Goal: Task Accomplishment & Management: Use online tool/utility

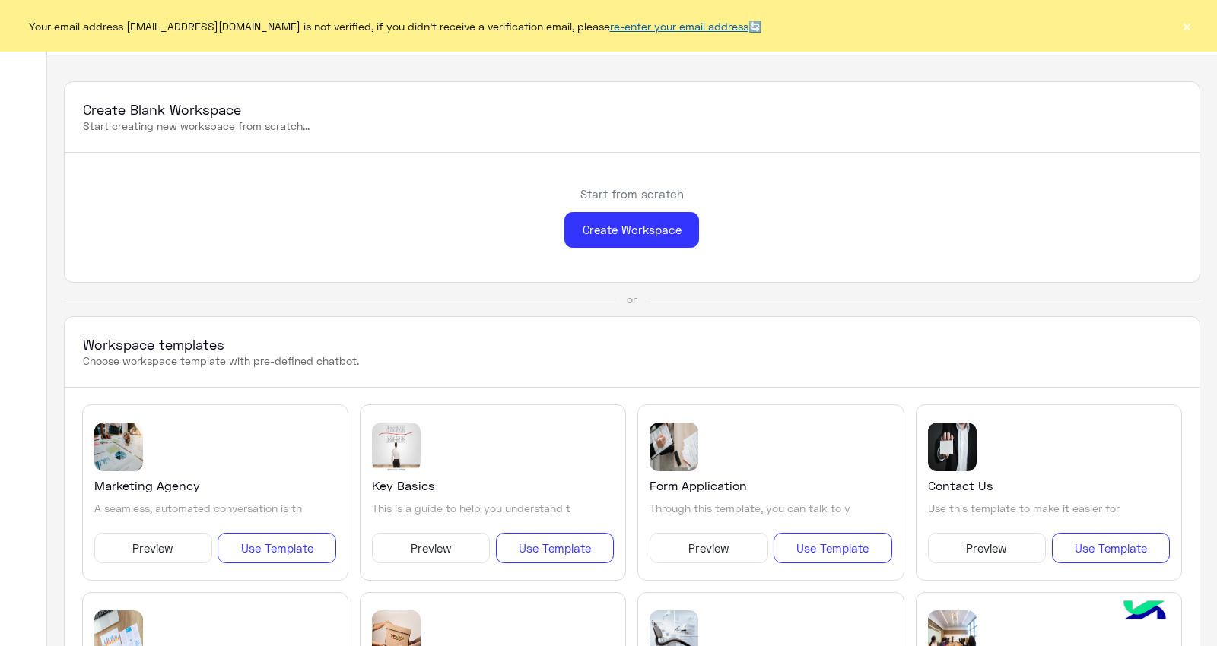
click at [695, 21] on link "re-enter your email address" at bounding box center [679, 26] width 138 height 13
click at [1189, 27] on button "×" at bounding box center [1186, 25] width 15 height 15
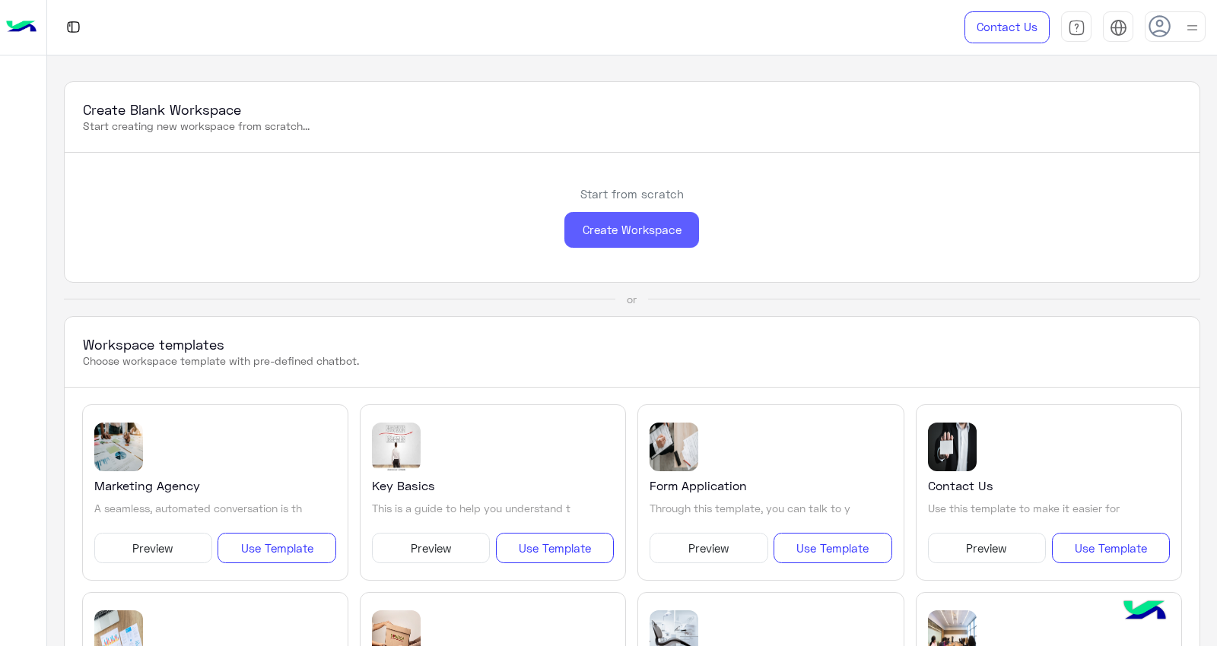
click at [612, 224] on div "Create Workspace" at bounding box center [631, 230] width 135 height 36
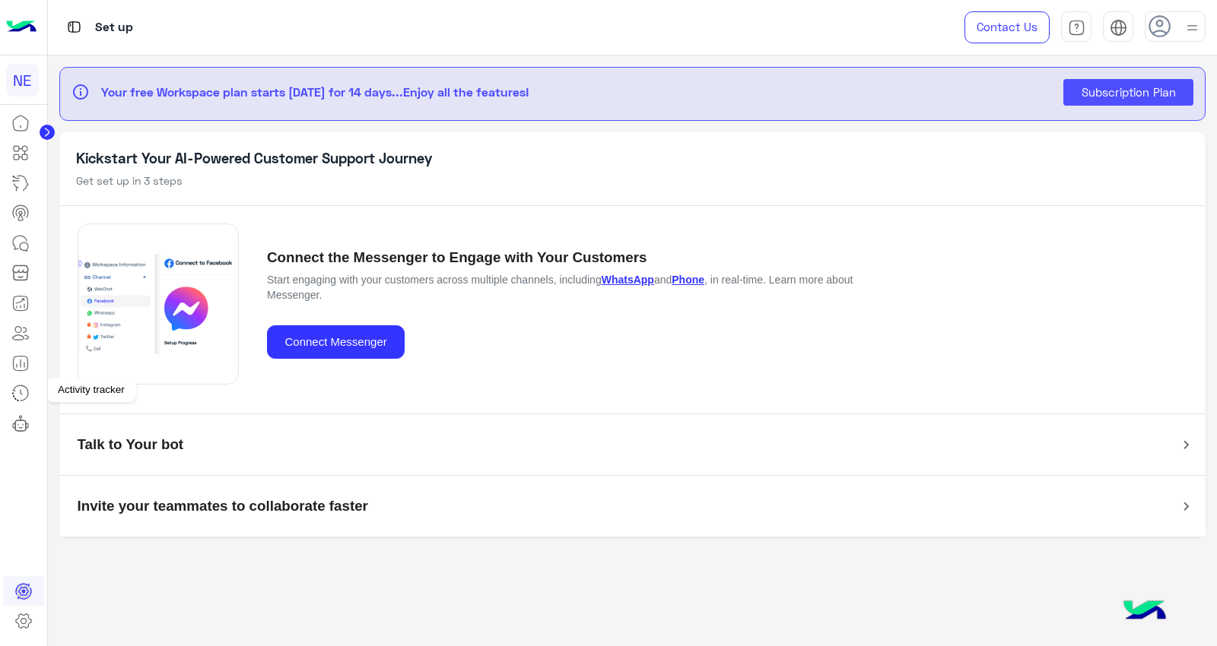
click at [21, 392] on icon at bounding box center [20, 393] width 18 height 18
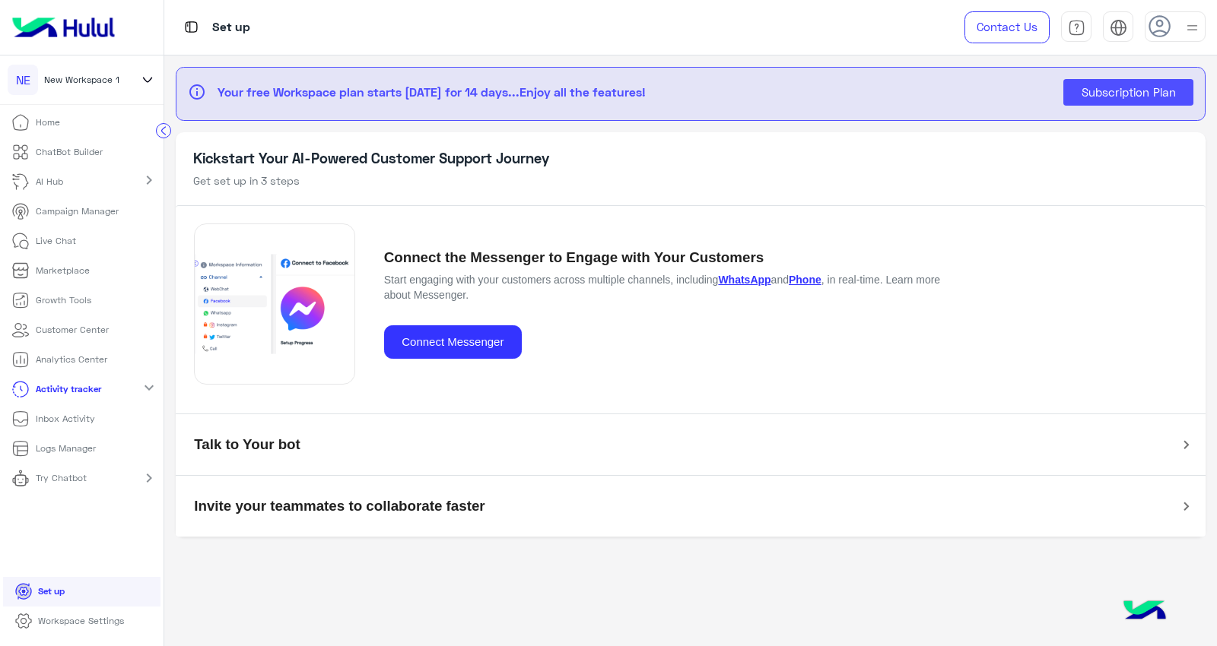
click at [81, 422] on p "Inbox Activity" at bounding box center [65, 419] width 59 height 14
click at [76, 418] on p "Inbox Activity" at bounding box center [65, 419] width 59 height 14
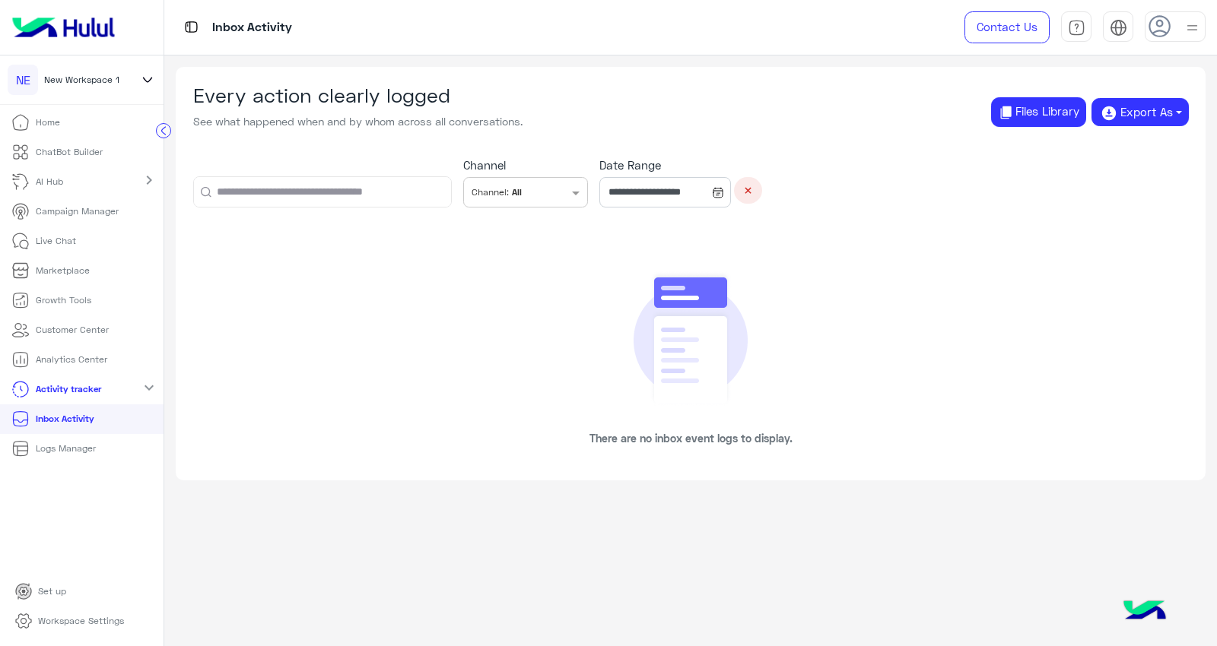
click at [40, 243] on p "Live Chat" at bounding box center [56, 241] width 40 height 14
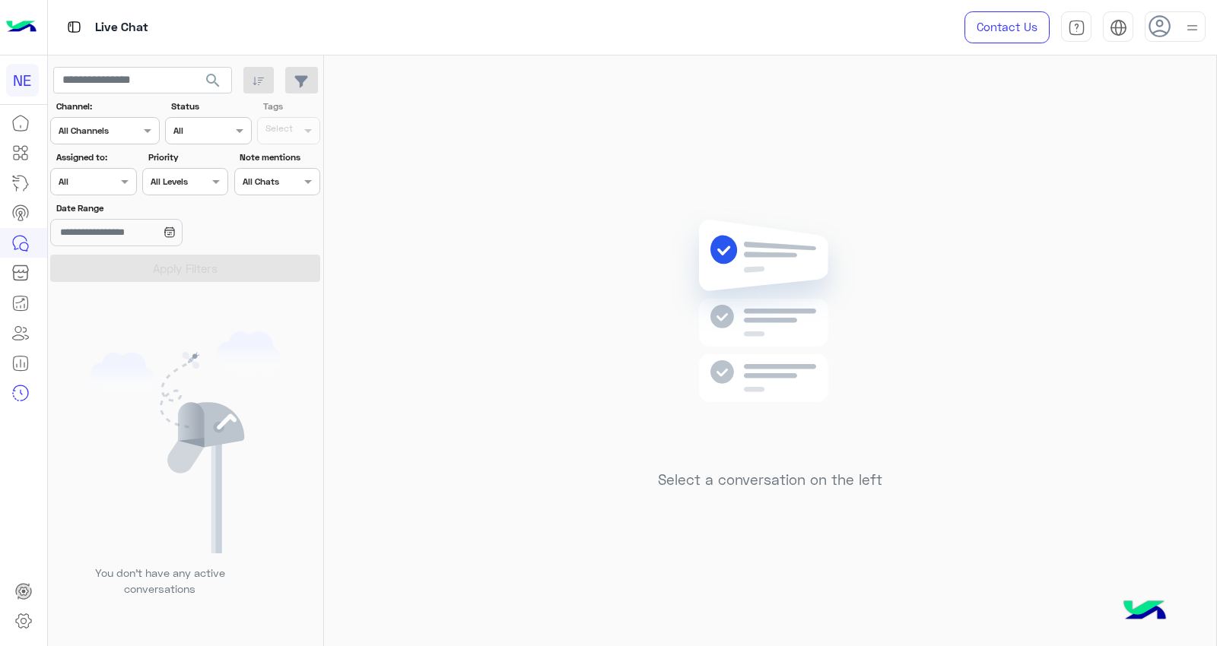
click at [1157, 28] on icon at bounding box center [1159, 26] width 23 height 23
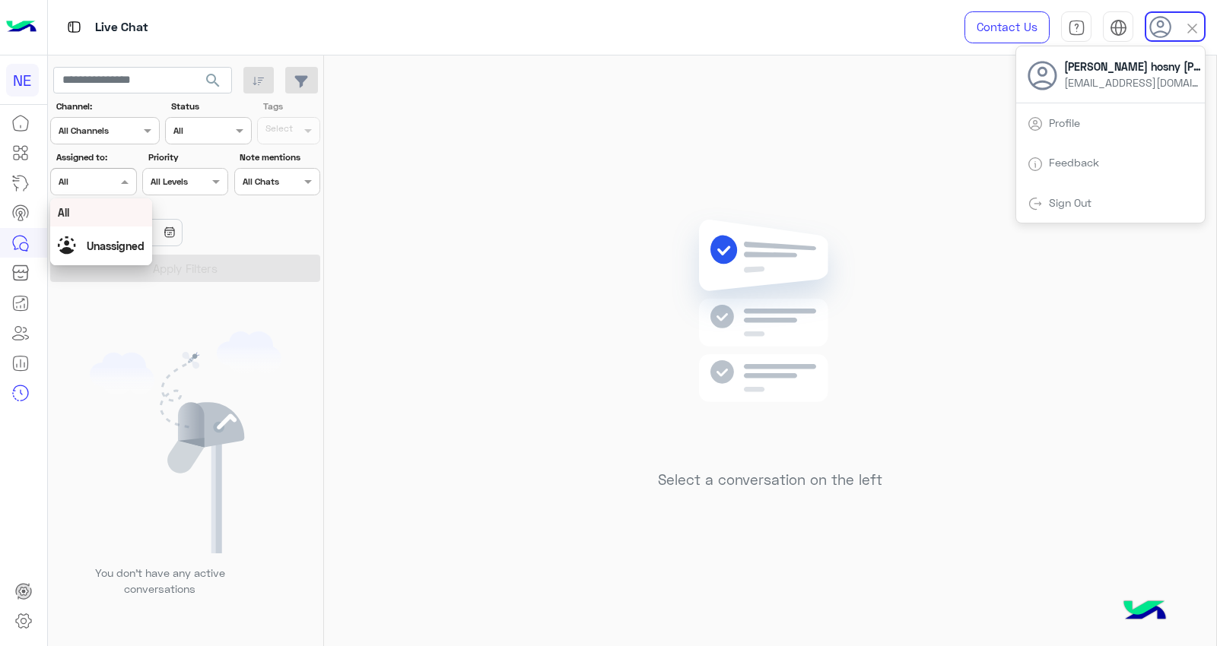
click at [101, 179] on div at bounding box center [93, 180] width 84 height 14
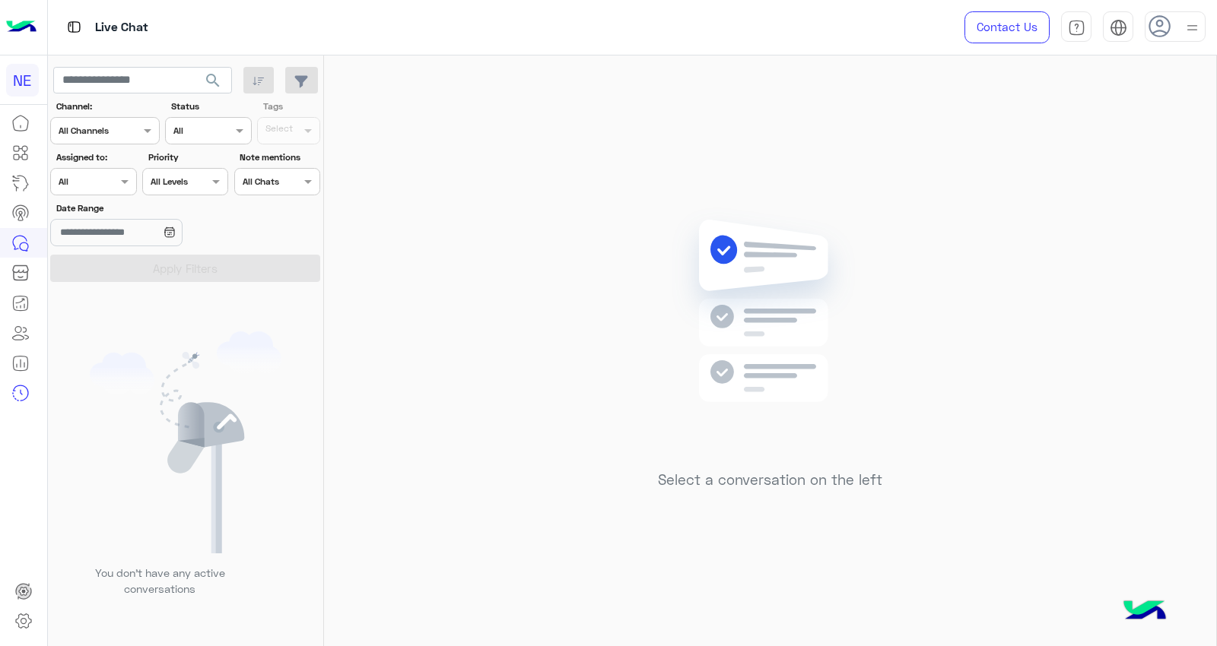
click at [418, 281] on div "Select a conversation on the left" at bounding box center [770, 354] width 892 height 597
click at [1158, 30] on use at bounding box center [1159, 26] width 22 height 22
click at [845, 262] on img at bounding box center [770, 334] width 220 height 252
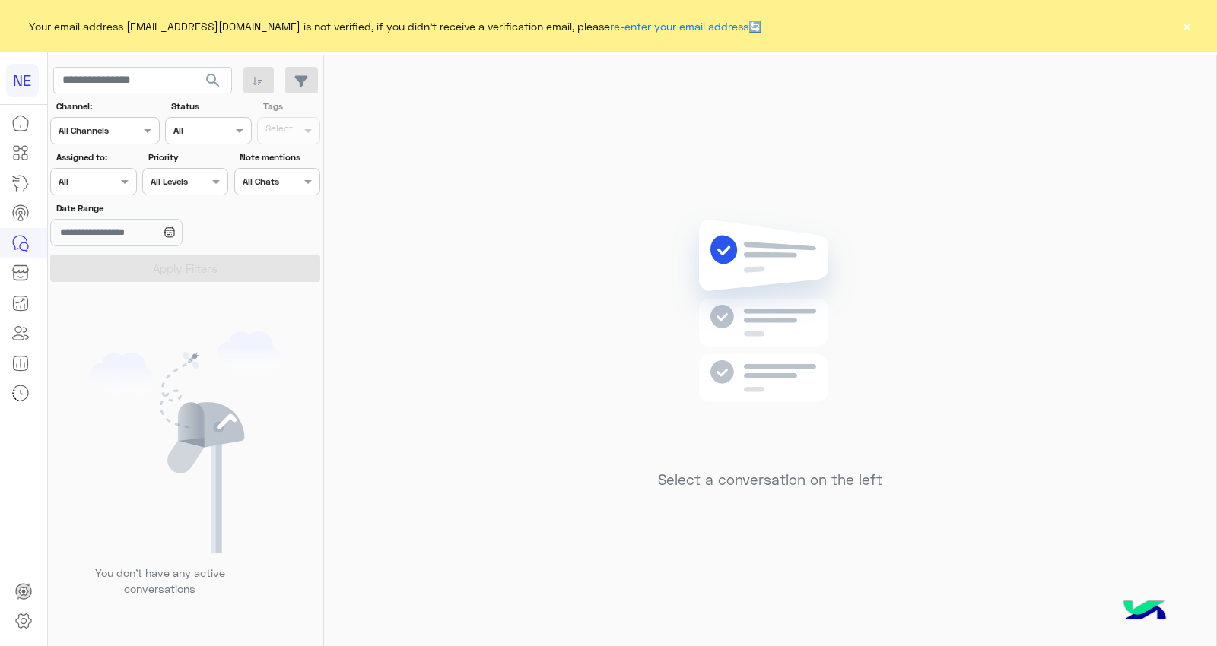
click at [1188, 24] on button "×" at bounding box center [1186, 25] width 15 height 15
click at [1184, 27] on button "×" at bounding box center [1186, 25] width 15 height 15
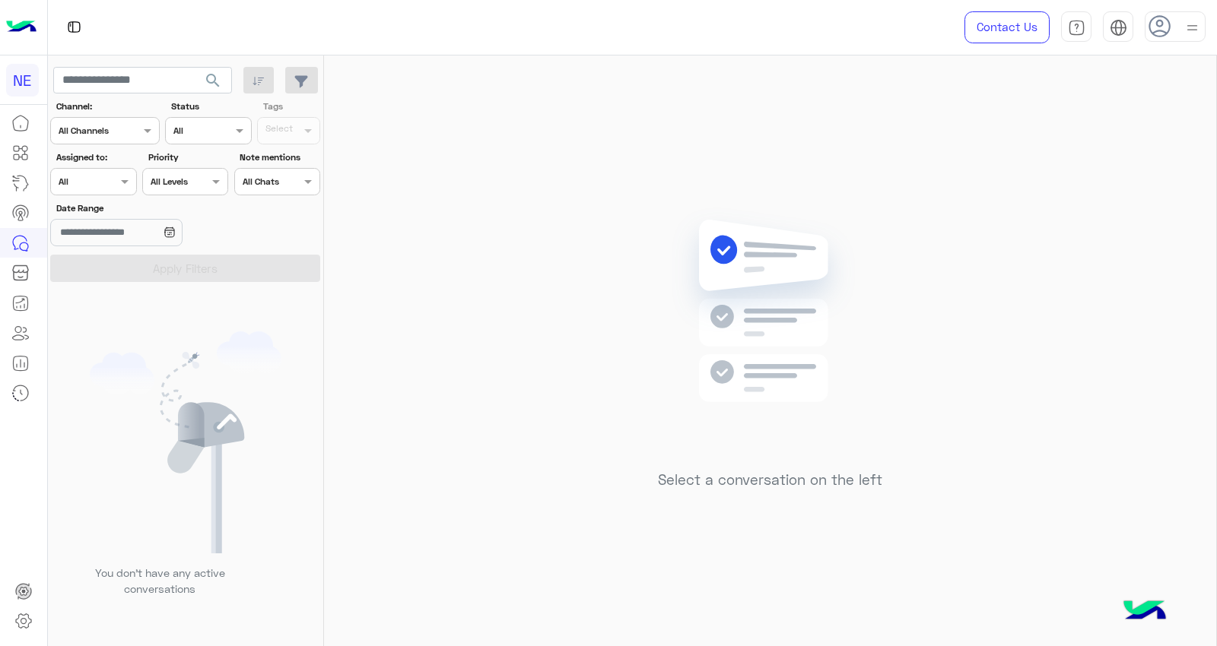
click at [1175, 19] on div at bounding box center [1174, 26] width 61 height 30
click at [1179, 24] on div at bounding box center [1174, 26] width 61 height 30
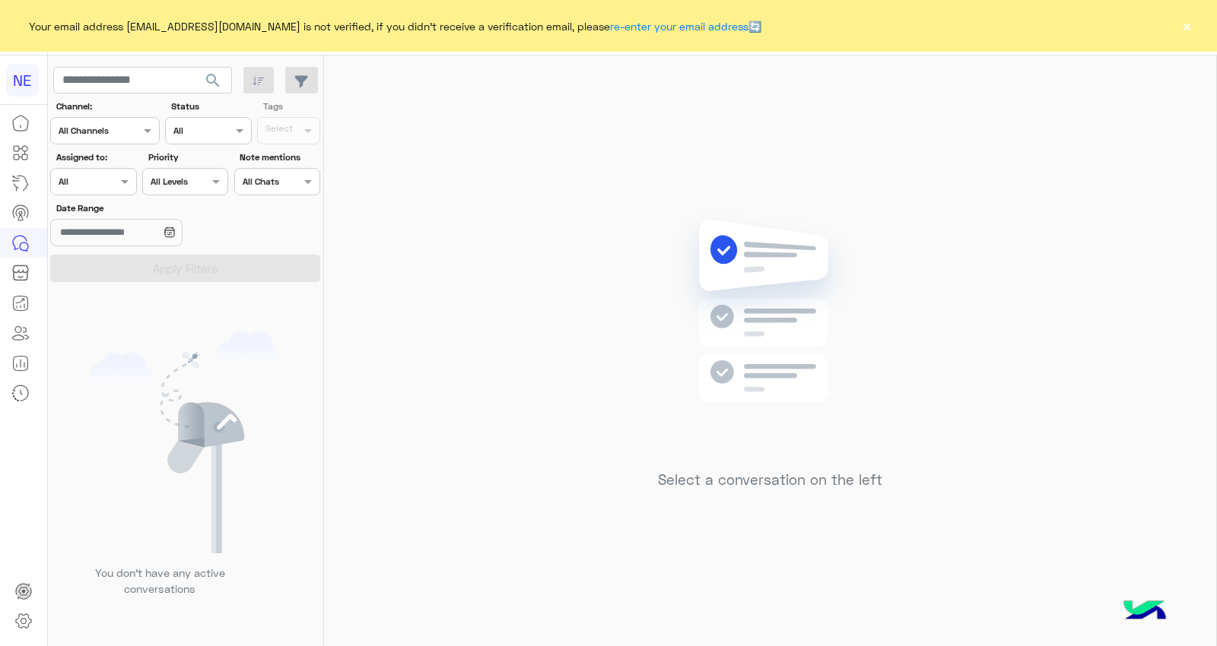
click at [317, 23] on span "Your email address salwahosny6@gmail.com is not verified, if you didn't receive…" at bounding box center [395, 26] width 732 height 16
click at [399, 26] on span "Your email address salwahosny6@gmail.com is not verified, if you didn't receive…" at bounding box center [395, 26] width 732 height 16
click at [520, 84] on div "Select a conversation on the left" at bounding box center [770, 354] width 892 height 597
click at [469, 13] on span "Your email address salwahosny6@gmail.com is not verified, if you didn't receive…" at bounding box center [395, 25] width 744 height 27
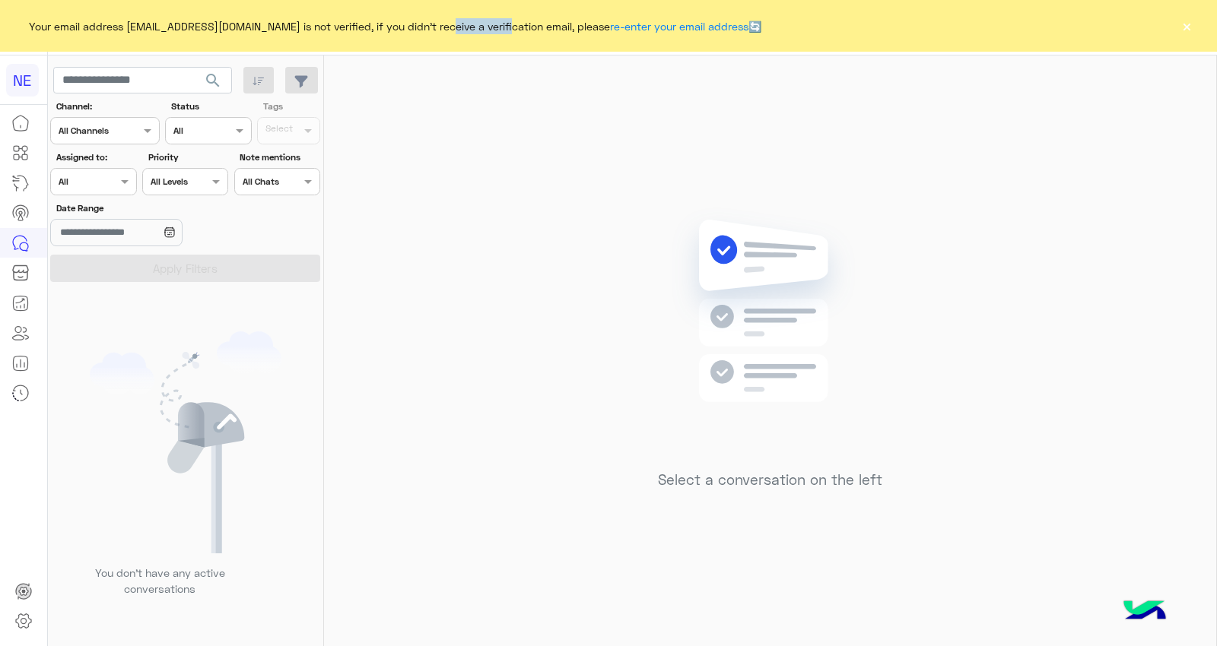
click at [469, 13] on span "Your email address salwahosny6@gmail.com is not verified, if you didn't receive…" at bounding box center [395, 25] width 744 height 27
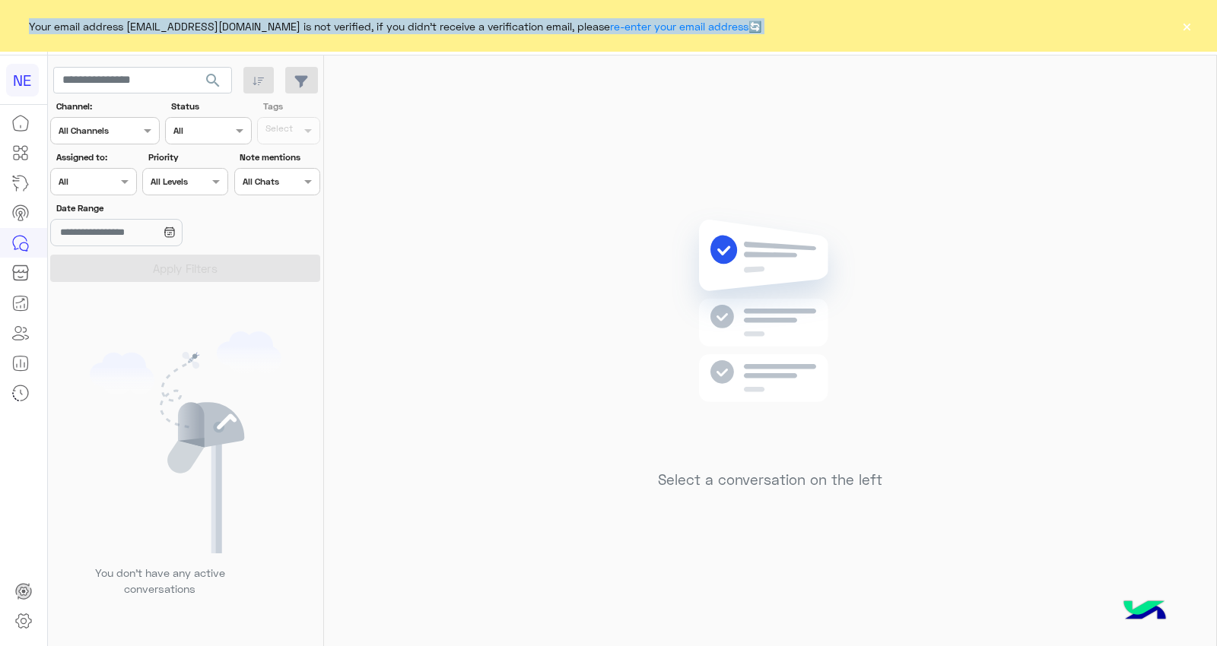
click at [469, 13] on span "Your email address salwahosny6@gmail.com is not verified, if you didn't receive…" at bounding box center [395, 25] width 744 height 27
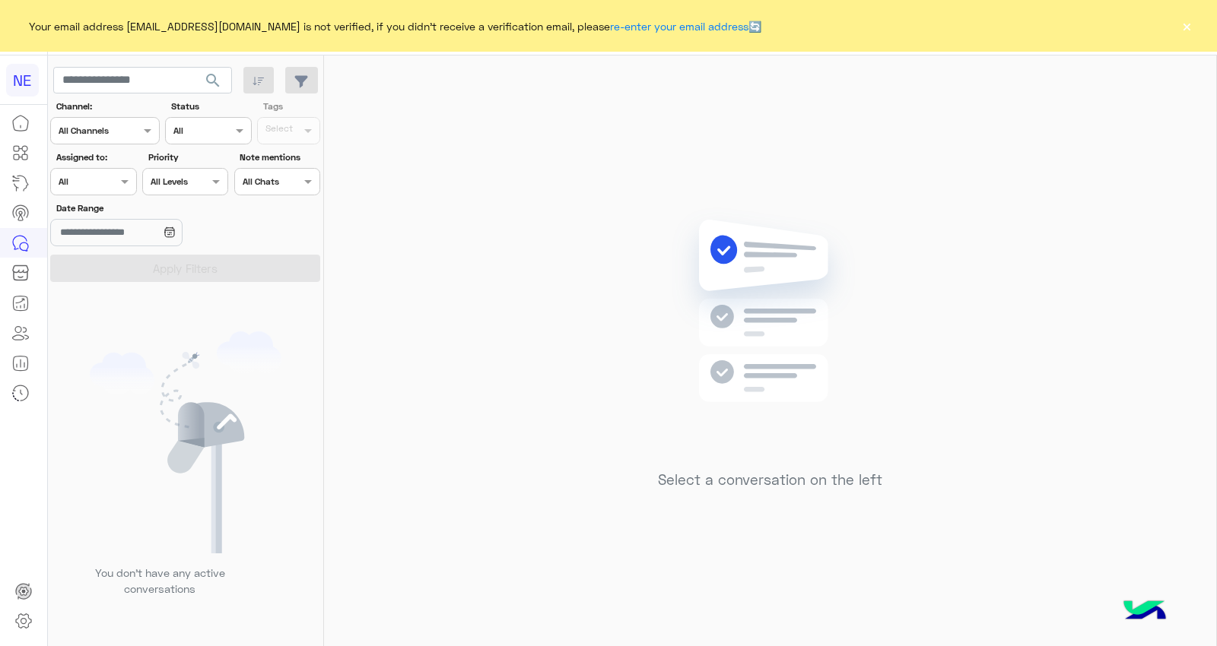
drag, startPoint x: 579, startPoint y: 99, endPoint x: 1016, endPoint y: 109, distance: 437.4
click at [584, 99] on div "Select a conversation on the left" at bounding box center [770, 354] width 892 height 597
click at [668, 21] on link "re-enter your email address" at bounding box center [679, 26] width 138 height 13
click at [1186, 27] on button "×" at bounding box center [1186, 25] width 15 height 15
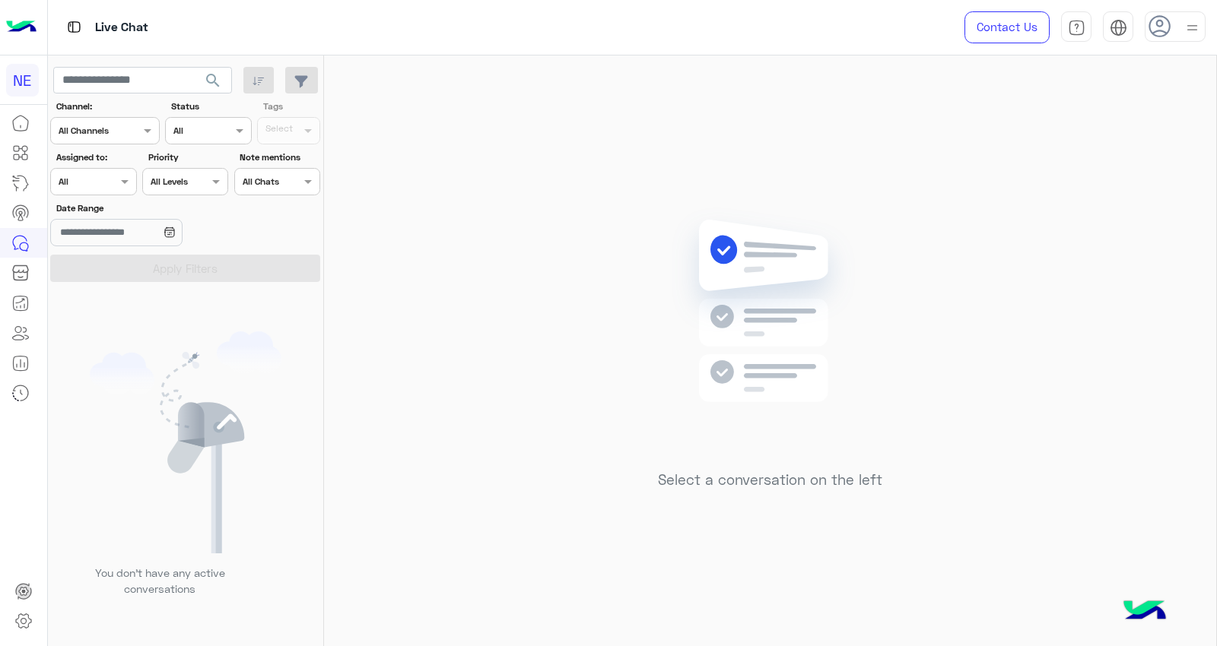
click at [1187, 27] on img at bounding box center [1192, 27] width 19 height 19
click at [1186, 30] on img at bounding box center [1191, 28] width 17 height 17
click at [1186, 30] on img at bounding box center [1192, 27] width 19 height 19
click at [845, 138] on div "Select a conversation on the left" at bounding box center [770, 354] width 892 height 597
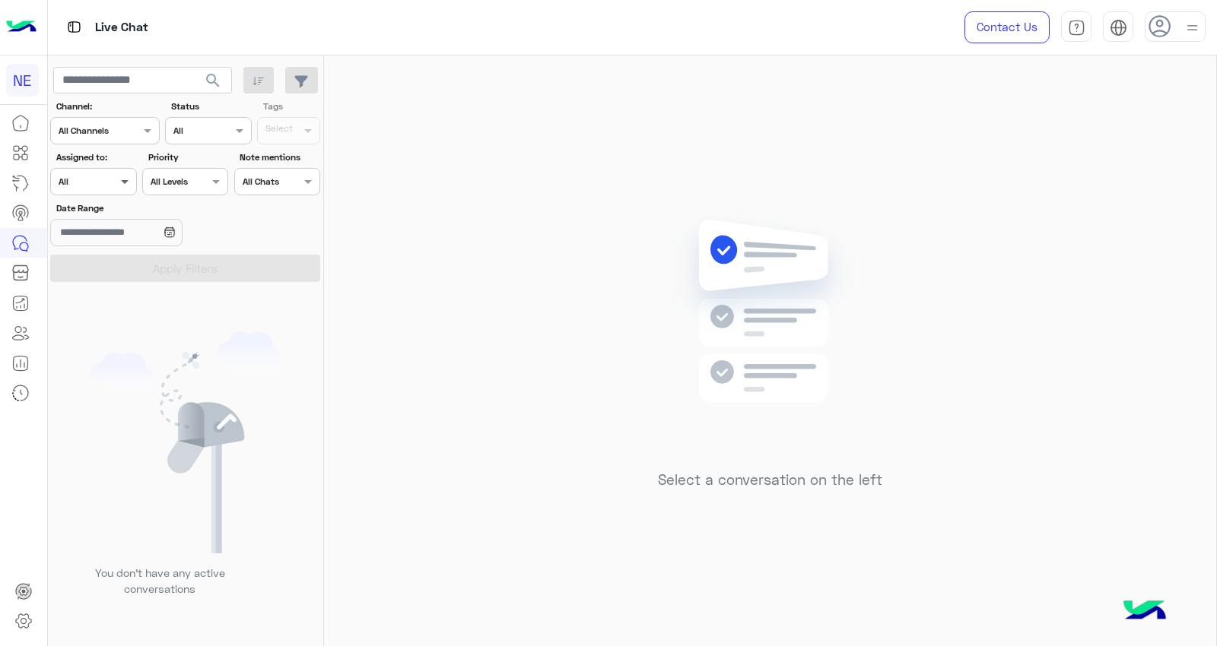
click at [119, 178] on span at bounding box center [126, 181] width 19 height 16
click at [120, 176] on span at bounding box center [126, 181] width 19 height 16
click at [112, 120] on div "Channel All Channels" at bounding box center [105, 130] width 110 height 27
click at [117, 119] on div "Channel All Channels" at bounding box center [105, 130] width 110 height 27
click at [217, 82] on span "search" at bounding box center [213, 80] width 18 height 18
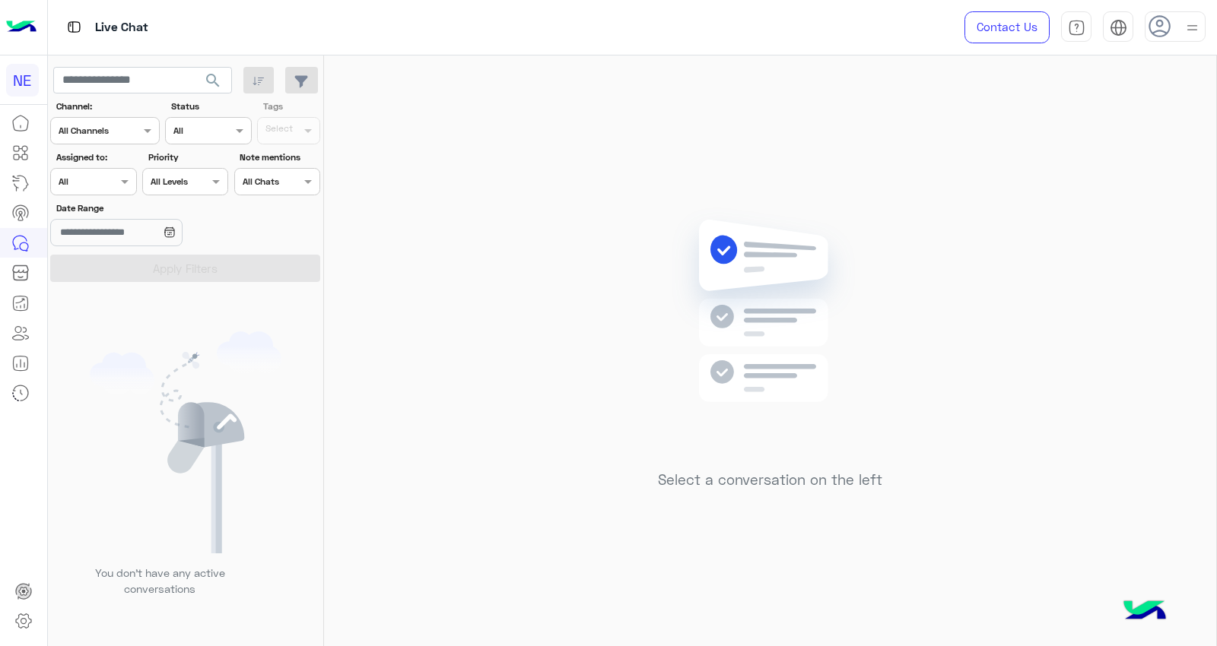
click at [1183, 28] on img at bounding box center [1192, 27] width 19 height 19
click at [1129, 70] on span "[PERSON_NAME] hosny [PERSON_NAME]" at bounding box center [1132, 67] width 137 height 16
click at [1144, 78] on span "[EMAIL_ADDRESS][DOMAIN_NAME]" at bounding box center [1132, 83] width 137 height 16
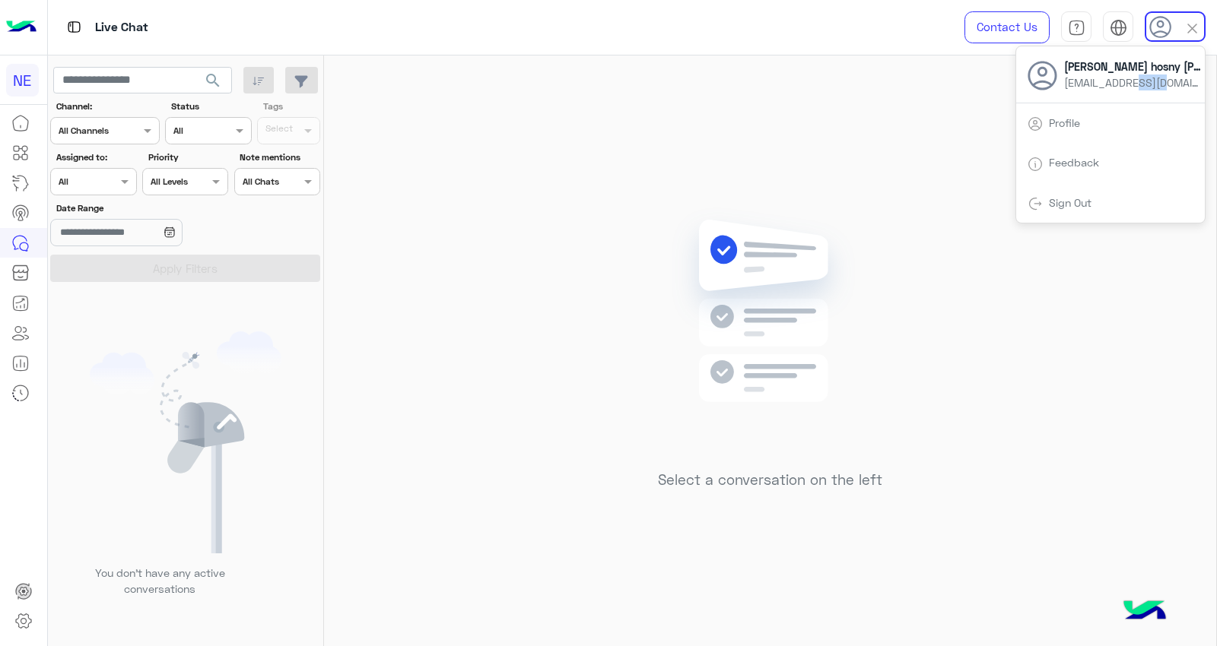
click at [1144, 78] on span "[EMAIL_ADDRESS][DOMAIN_NAME]" at bounding box center [1132, 83] width 137 height 16
copy span "[EMAIL_ADDRESS][DOMAIN_NAME]"
click at [953, 114] on div "Select a conversation on the left" at bounding box center [770, 354] width 892 height 597
click at [1170, 29] on icon at bounding box center [1159, 26] width 23 height 23
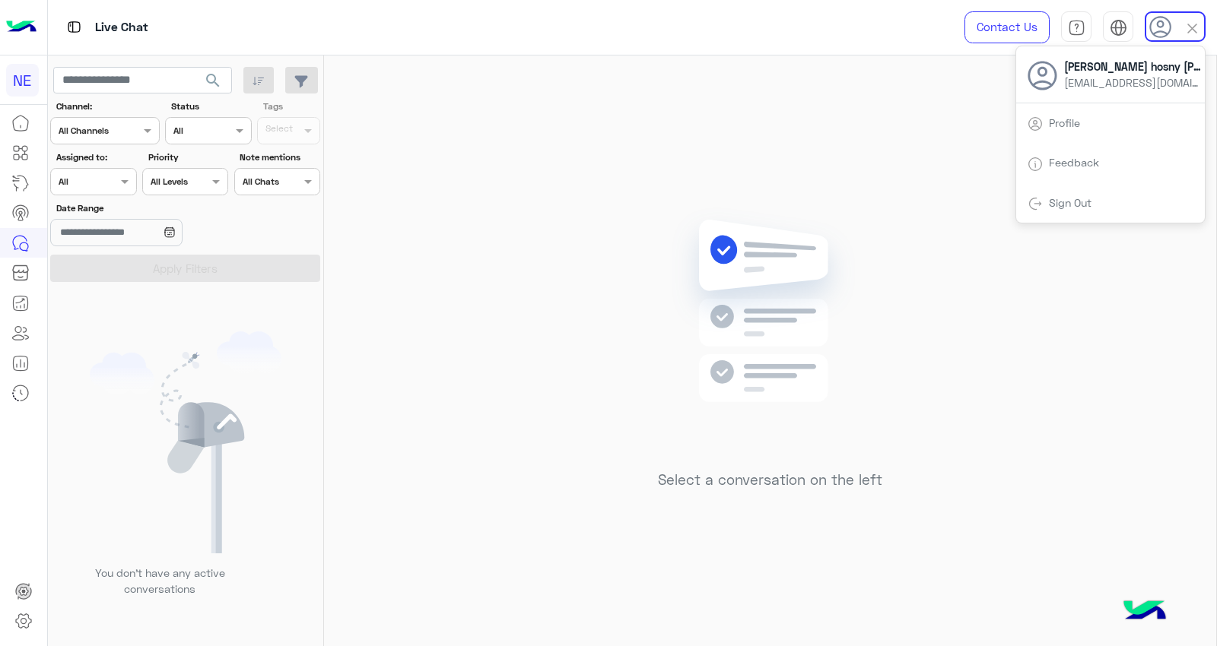
click at [1071, 200] on link "Sign Out" at bounding box center [1070, 202] width 43 height 13
click at [1072, 200] on link "Sign Out" at bounding box center [1070, 202] width 43 height 13
click at [1073, 200] on link "Sign Out" at bounding box center [1070, 202] width 43 height 13
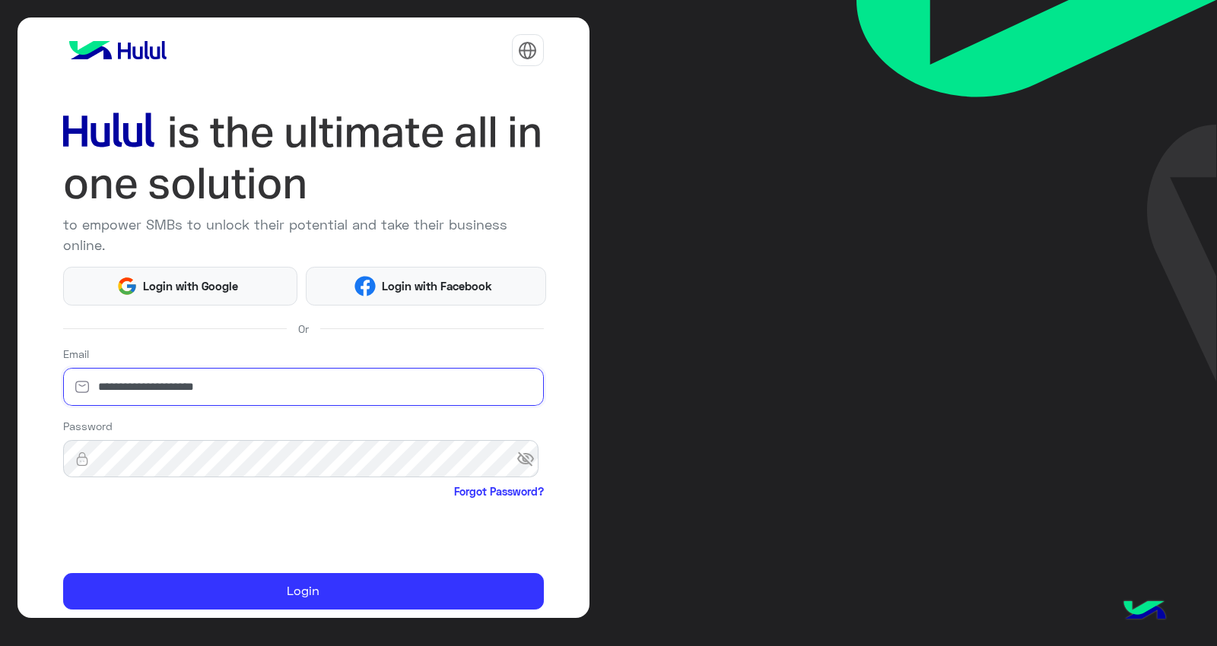
click at [143, 391] on input "**********" at bounding box center [303, 387] width 481 height 38
type input "**********"
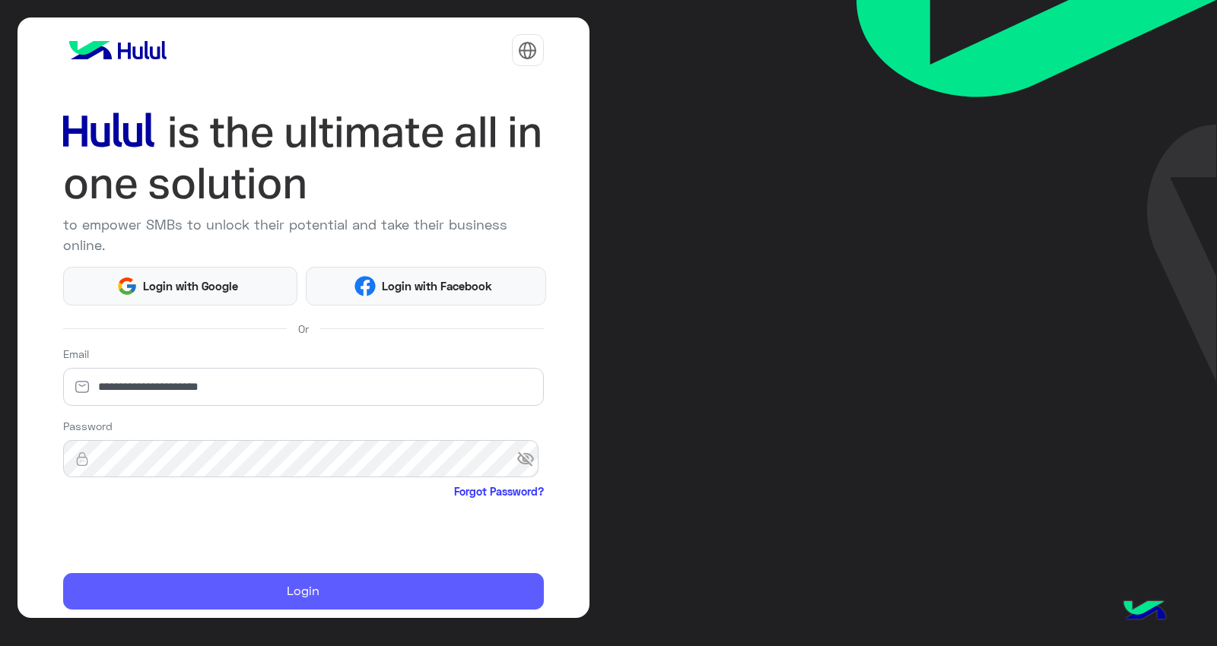
click at [251, 593] on button "Login" at bounding box center [303, 591] width 481 height 37
